Goal: Find contact information: Find contact information

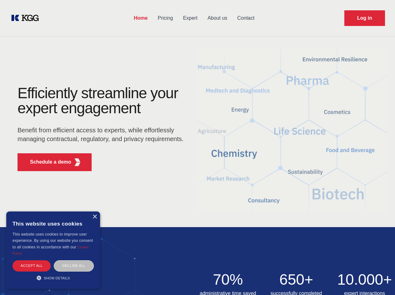
click at [197, 147] on div "Efficiently streamline your expert engagement Benefit from efficient access to …" at bounding box center [103, 131] width 190 height 90
click at [47, 162] on p "Schedule a demo" at bounding box center [50, 162] width 41 height 8
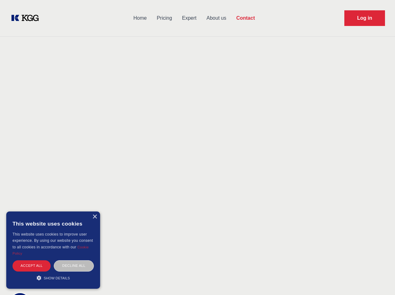
click at [94, 217] on div "× This website uses cookies This website uses cookies to improve user experienc…" at bounding box center [53, 249] width 94 height 77
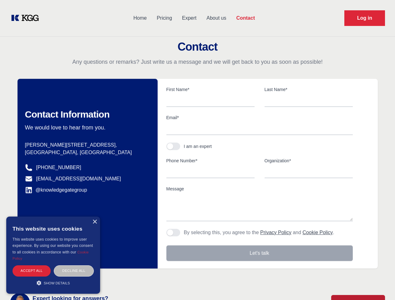
click at [32, 265] on div "Accept all" at bounding box center [32, 270] width 38 height 11
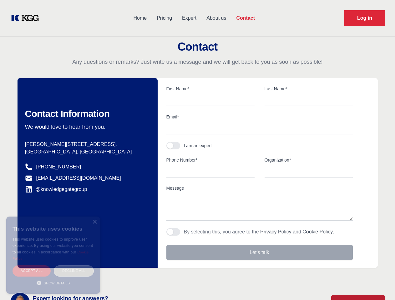
click at [74, 265] on div "Decline all" at bounding box center [74, 270] width 40 height 11
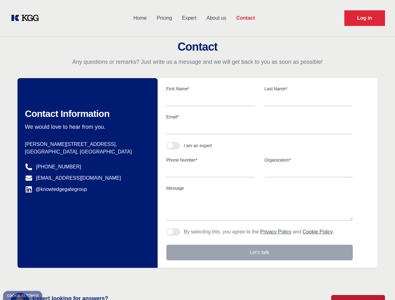
click at [53, 278] on main "Contact Any questions or remarks? Just write us a message and we will get back …" at bounding box center [197, 162] width 395 height 325
